Goal: Information Seeking & Learning: Learn about a topic

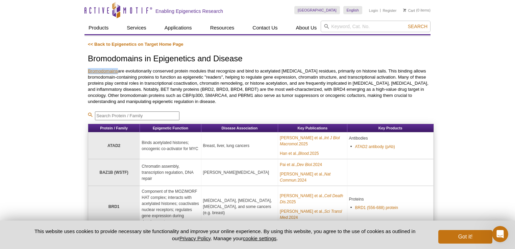
drag, startPoint x: 118, startPoint y: 71, endPoint x: 88, endPoint y: 72, distance: 30.4
click at [88, 72] on p "Bromodomains are evolutionarily conserved protein modules that recognize and bi…" at bounding box center [261, 86] width 346 height 37
copy link "Bromodomains"
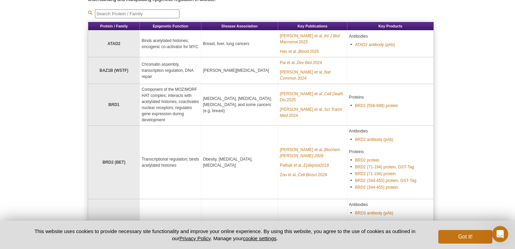
scroll to position [4, 0]
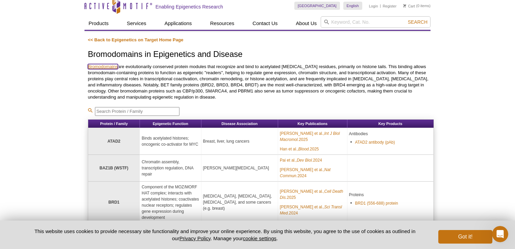
click at [110, 67] on link "Bromodomains" at bounding box center [103, 66] width 30 height 5
drag, startPoint x: 165, startPoint y: 85, endPoint x: 126, endPoint y: 85, distance: 38.9
click at [126, 85] on p "Bromodomains are evolutionarily conserved protein modules that recognize and bi…" at bounding box center [261, 82] width 346 height 37
copy p "BET family proteins"
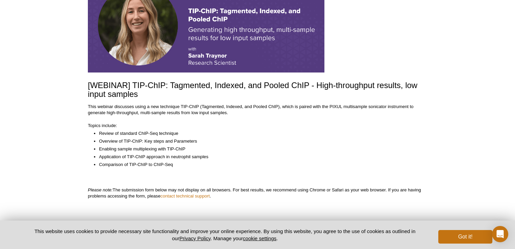
scroll to position [81, 0]
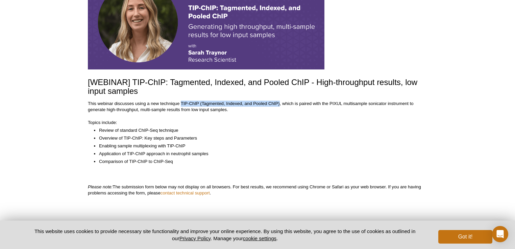
drag, startPoint x: 280, startPoint y: 104, endPoint x: 182, endPoint y: 102, distance: 98.4
click at [182, 102] on p "This webinar discusses using a new technique TIP-ChIP (Tagmented, Indexed, and …" at bounding box center [257, 106] width 339 height 12
copy p "TIP-ChIP (Tagmented, Indexed, and Pooled ChIP)"
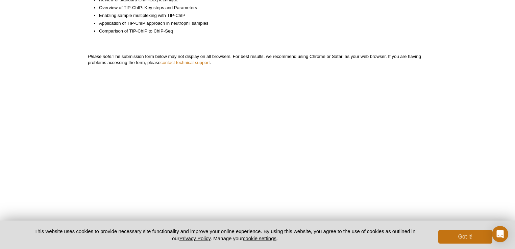
scroll to position [216, 0]
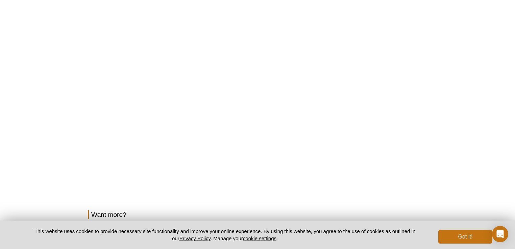
scroll to position [68, 0]
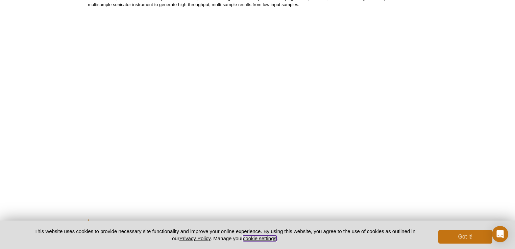
click at [264, 237] on button "cookie settings" at bounding box center [259, 238] width 33 height 6
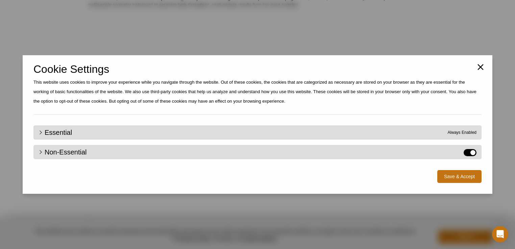
click at [466, 151] on label "Non-Essential" at bounding box center [470, 152] width 13 height 7
click at [0, 0] on input "Non-Essential" at bounding box center [0, 0] width 0 height 0
click at [454, 177] on button "Save & Accept" at bounding box center [460, 176] width 44 height 13
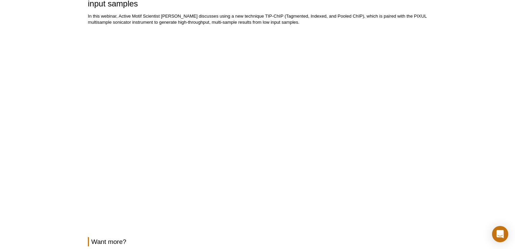
scroll to position [41, 0]
